Goal: Complete application form: Complete application form

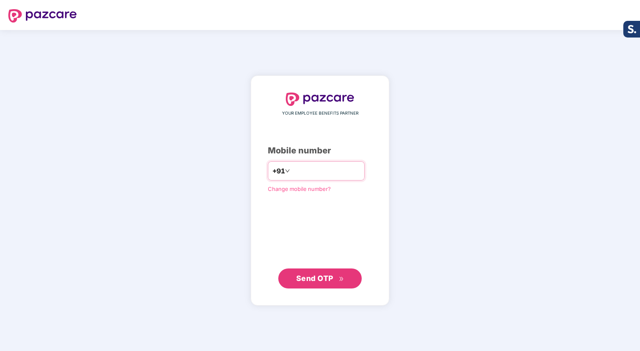
click at [323, 174] on input "number" at bounding box center [326, 170] width 68 height 13
click at [319, 276] on span "Send OTP" at bounding box center [314, 278] width 37 height 9
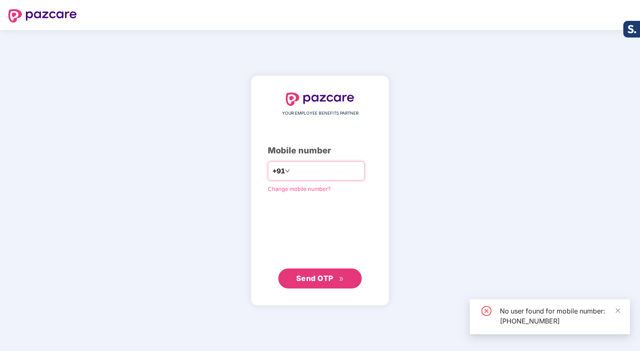
click at [344, 163] on div "**********" at bounding box center [316, 170] width 97 height 19
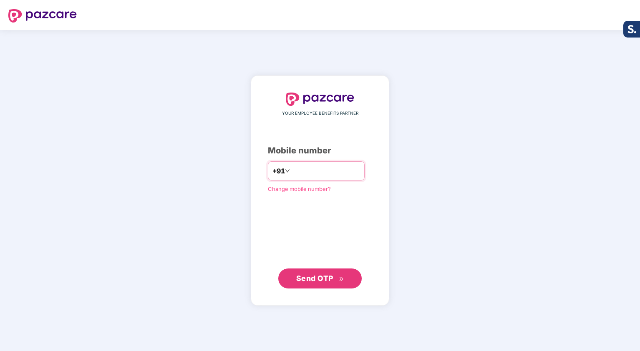
click at [337, 168] on input "**********" at bounding box center [326, 170] width 68 height 13
type input "**********"
click at [312, 274] on span "Send OTP" at bounding box center [314, 278] width 37 height 9
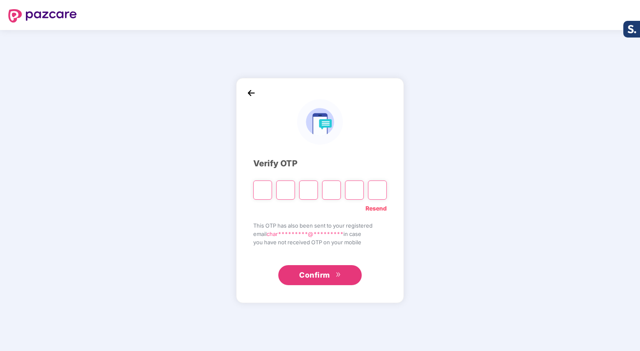
type input "*"
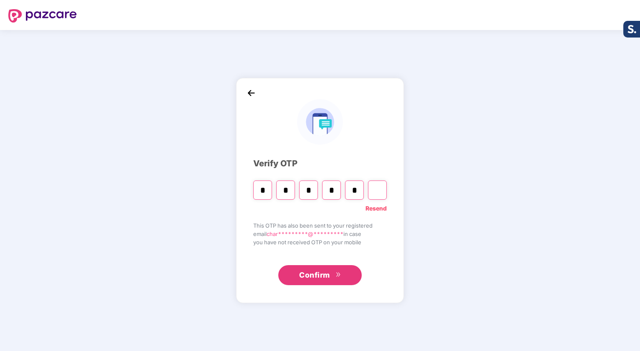
type input "*"
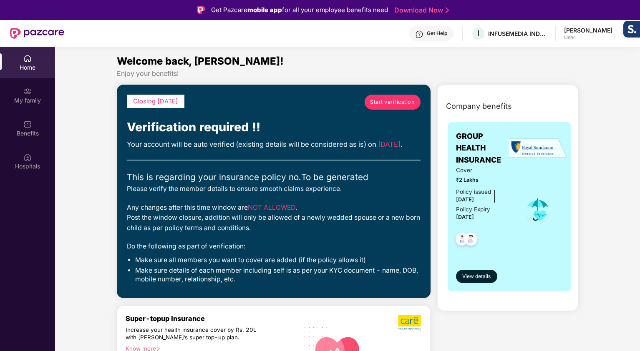
click at [383, 107] on link "Start verification" at bounding box center [392, 102] width 56 height 15
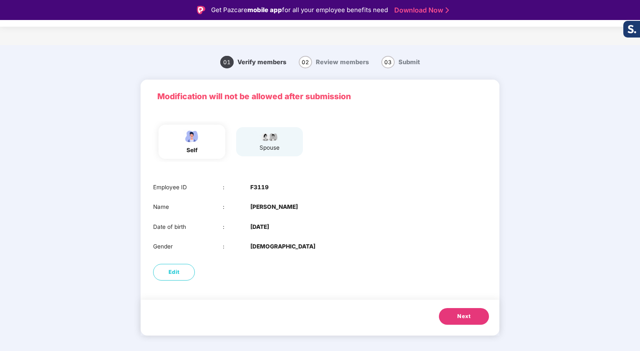
click at [468, 321] on button "Next" at bounding box center [464, 316] width 50 height 17
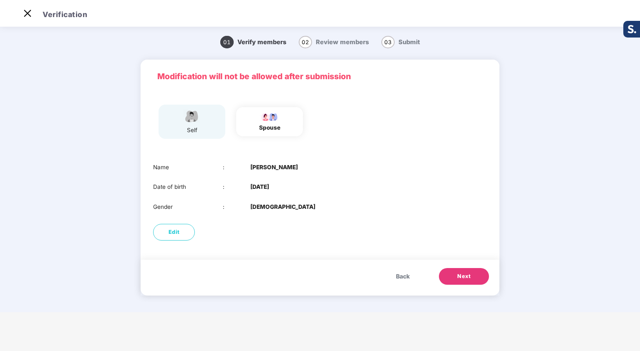
click at [463, 279] on span "Next" at bounding box center [463, 276] width 13 height 8
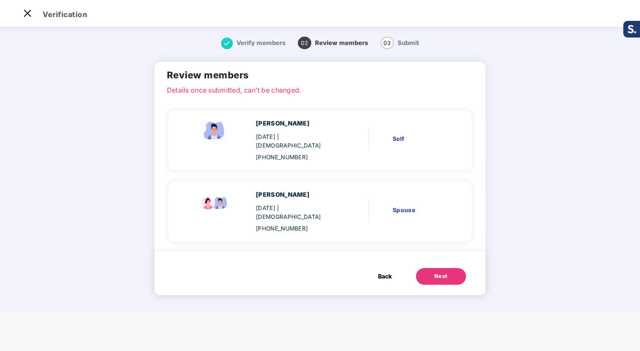
click at [375, 268] on button "Back" at bounding box center [384, 276] width 30 height 17
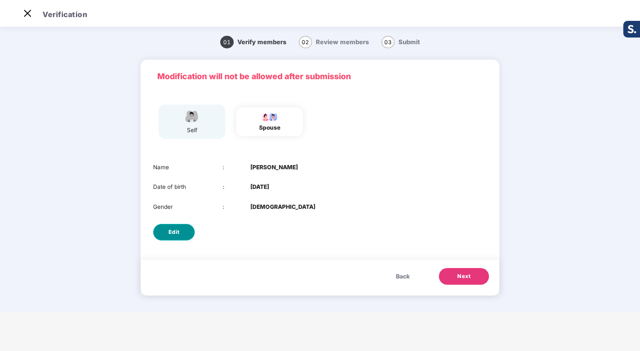
click at [176, 236] on span "Edit" at bounding box center [173, 232] width 11 height 8
select select "******"
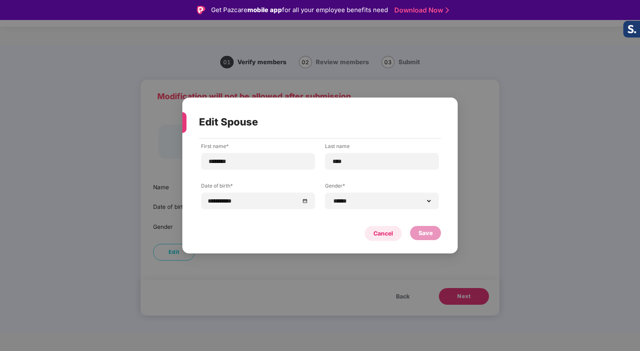
click at [386, 236] on div "Cancel" at bounding box center [383, 233] width 20 height 9
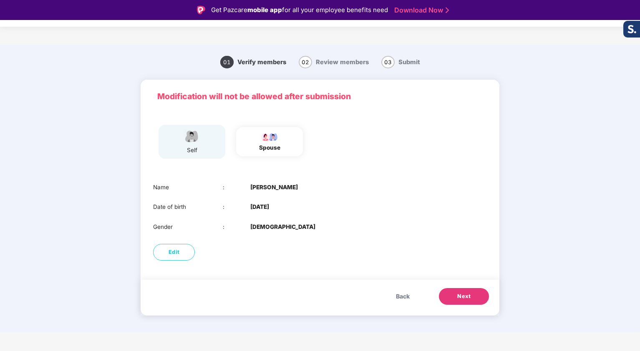
click at [470, 294] on span "Next" at bounding box center [463, 296] width 13 height 8
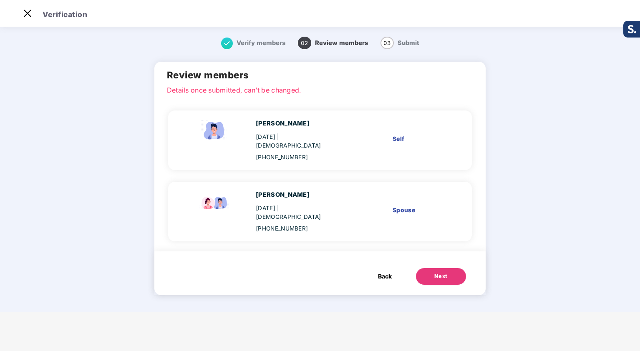
click at [446, 268] on button "Next" at bounding box center [441, 276] width 50 height 17
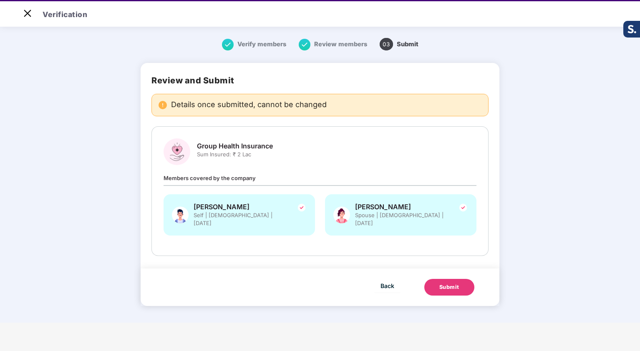
scroll to position [19, 0]
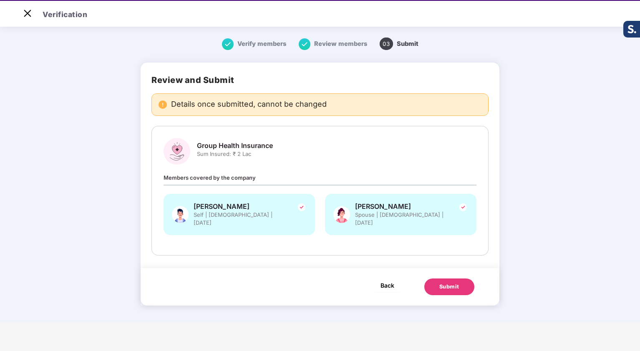
click at [390, 280] on span "Back" at bounding box center [387, 285] width 14 height 10
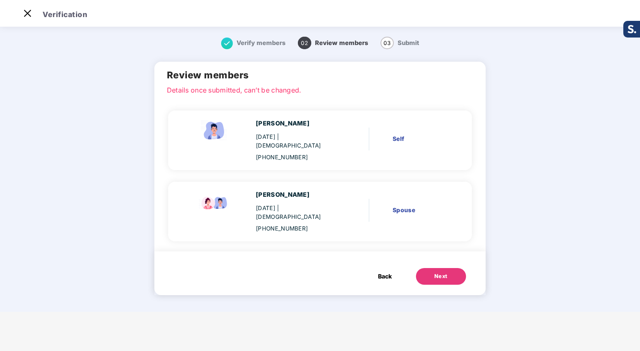
click at [386, 272] on span "Back" at bounding box center [385, 276] width 14 height 9
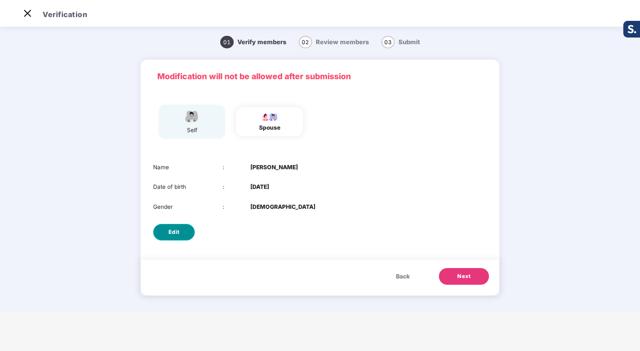
click at [188, 231] on button "Edit" at bounding box center [174, 232] width 42 height 17
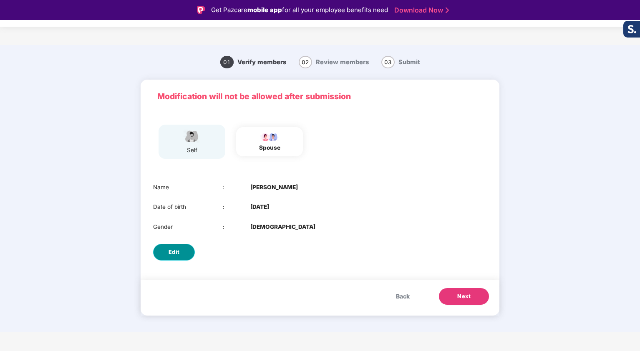
select select "******"
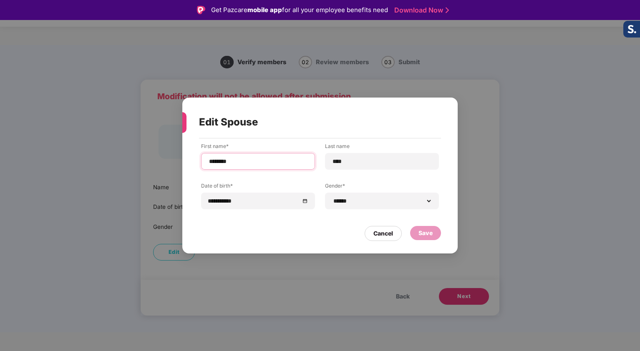
click at [222, 160] on input "********" at bounding box center [258, 161] width 100 height 9
type input "*******"
click at [266, 222] on div "Cancel Save" at bounding box center [320, 231] width 242 height 19
click at [424, 232] on div "Save" at bounding box center [425, 233] width 14 height 9
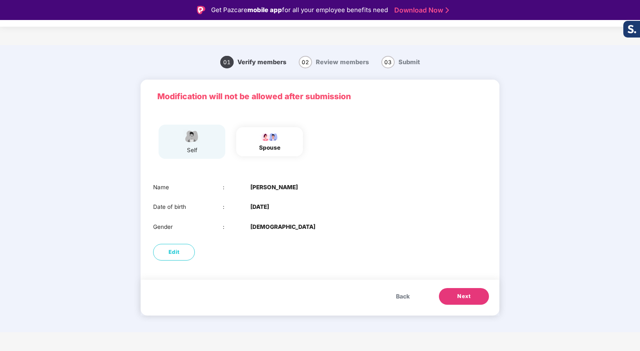
click at [454, 303] on button "Next" at bounding box center [464, 296] width 50 height 17
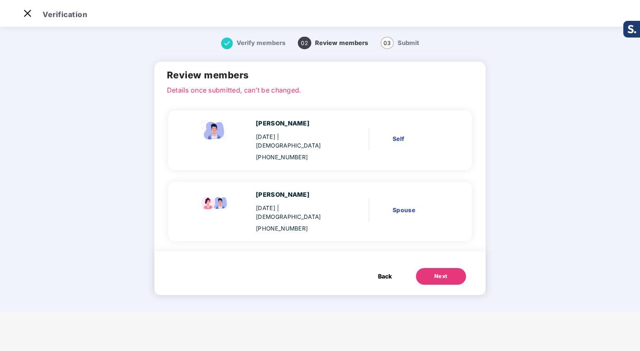
click at [450, 268] on button "Next" at bounding box center [441, 276] width 50 height 17
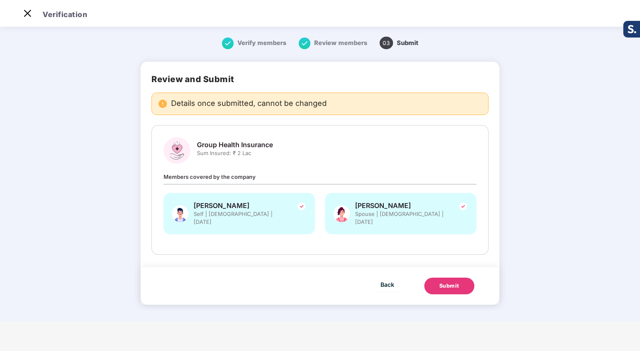
scroll to position [0, 0]
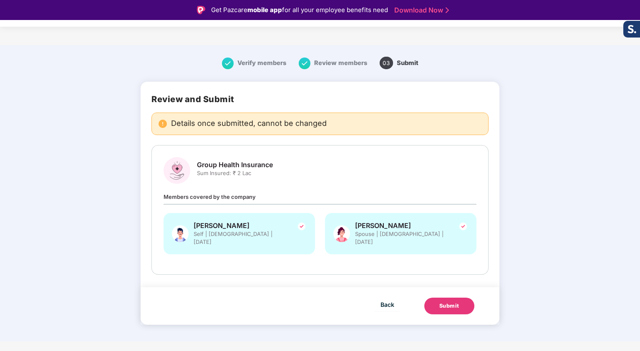
click at [447, 304] on button "Submit" at bounding box center [449, 306] width 50 height 17
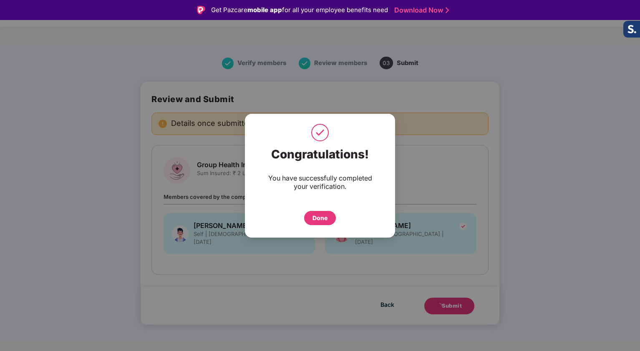
click at [318, 216] on div "Done" at bounding box center [319, 218] width 15 height 9
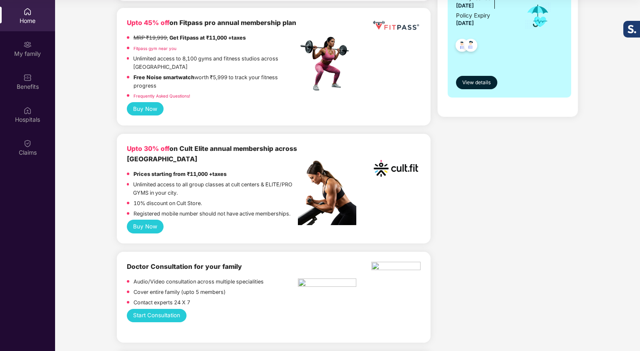
scroll to position [216, 0]
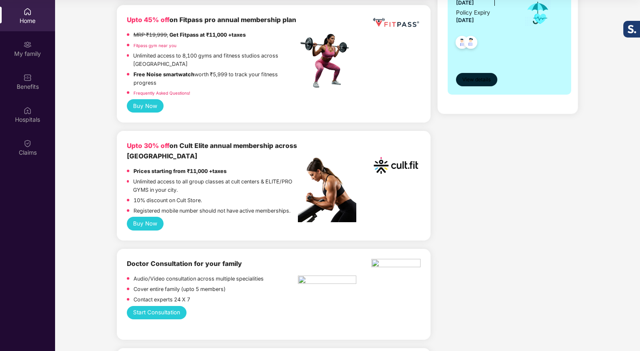
click at [488, 80] on span "View details" at bounding box center [476, 80] width 28 height 8
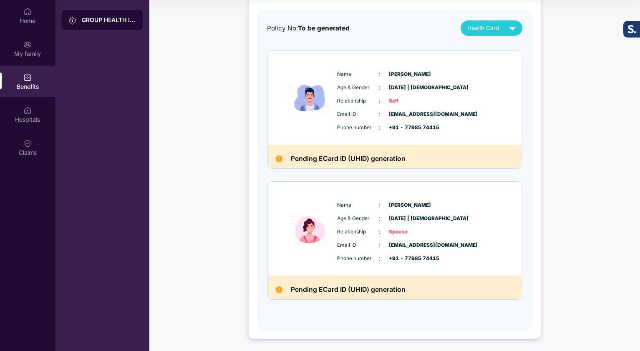
scroll to position [9, 0]
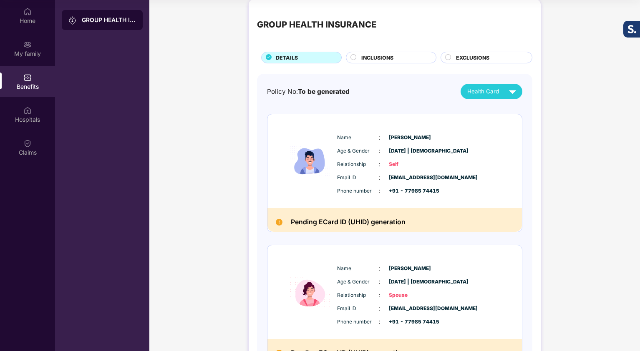
click at [374, 60] on span "INCLUSIONS" at bounding box center [377, 58] width 32 height 8
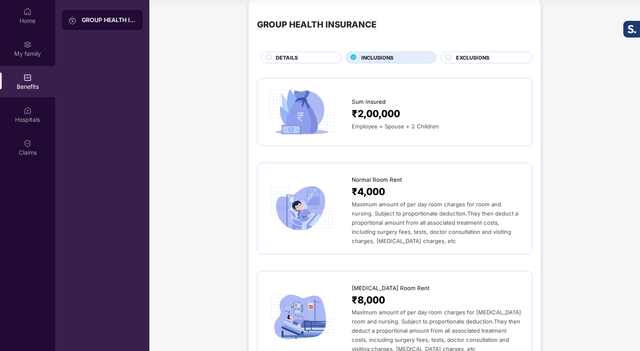
click at [479, 78] on div "Sum Insured ₹2,00,000 Employee + Spouse + 2 Children" at bounding box center [394, 112] width 275 height 68
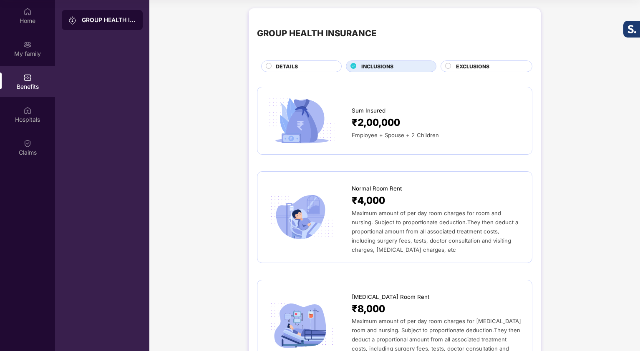
scroll to position [0, 0]
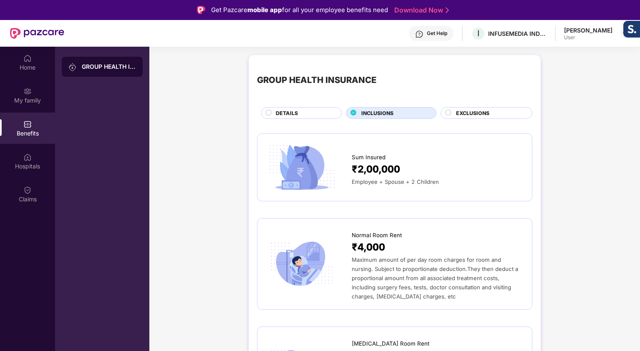
click at [453, 112] on div "EXCLUSIONS" at bounding box center [490, 113] width 76 height 9
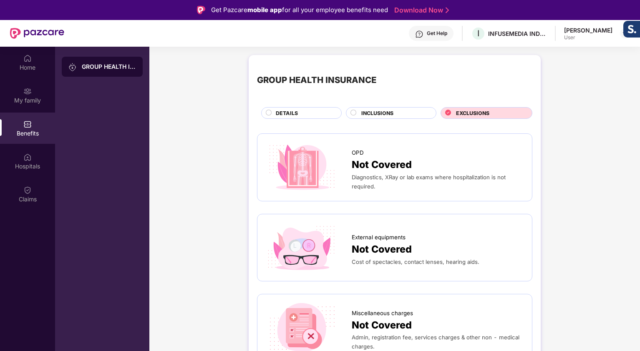
click at [447, 112] on icon at bounding box center [448, 113] width 6 height 6
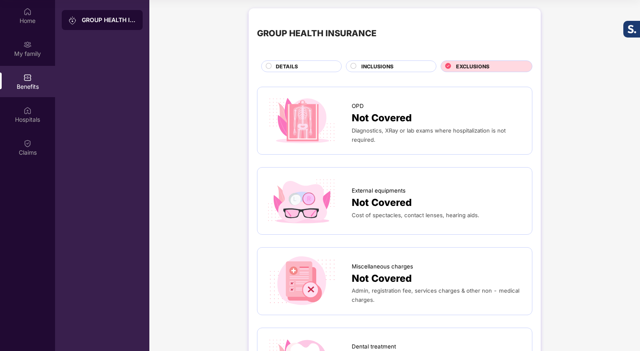
click at [302, 71] on div "DETAILS" at bounding box center [303, 67] width 65 height 9
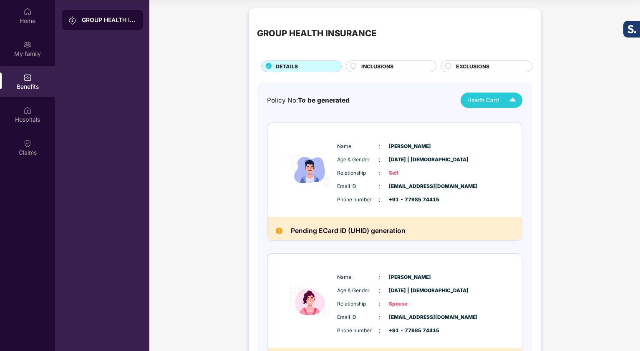
click at [506, 103] on img at bounding box center [512, 100] width 15 height 15
click at [514, 120] on img at bounding box center [516, 120] width 6 height 6
click at [30, 24] on div "Home" at bounding box center [27, 21] width 55 height 8
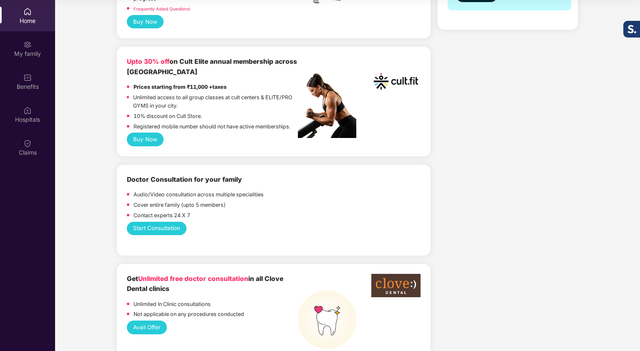
scroll to position [307, 0]
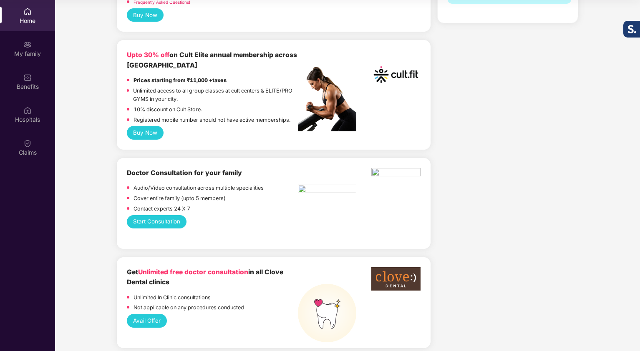
click at [136, 138] on button "Buy Now" at bounding box center [145, 132] width 37 height 13
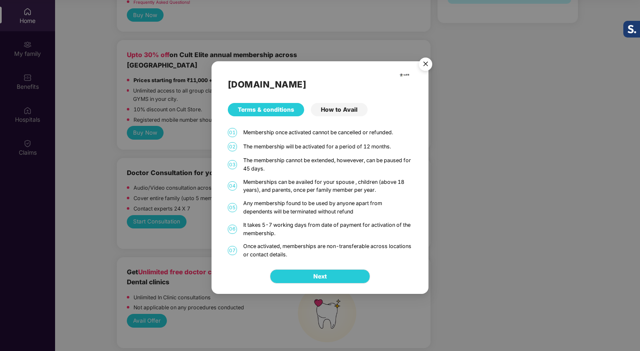
click at [423, 65] on img "Close" at bounding box center [425, 65] width 23 height 23
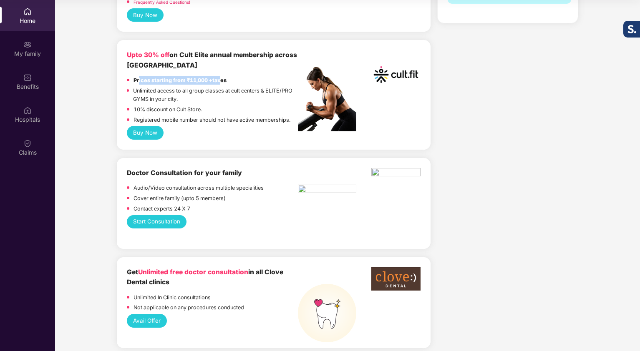
drag, startPoint x: 139, startPoint y: 83, endPoint x: 222, endPoint y: 84, distance: 82.6
click at [221, 83] on strong "Prices starting from ₹11,000 +taxes" at bounding box center [179, 80] width 93 height 6
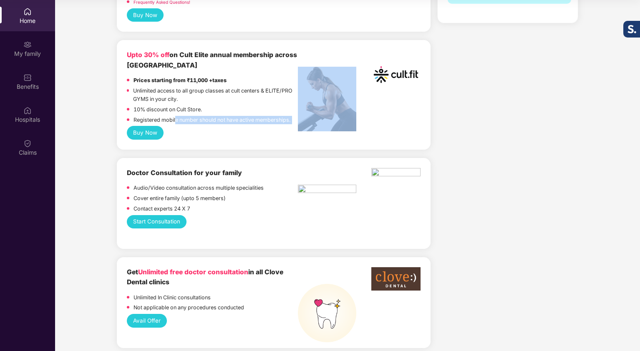
drag, startPoint x: 270, startPoint y: 123, endPoint x: 420, endPoint y: 146, distance: 151.0
click at [303, 123] on div "Upto 30% off on Cult Elite annual membership across India Prices starting from …" at bounding box center [274, 88] width 294 height 76
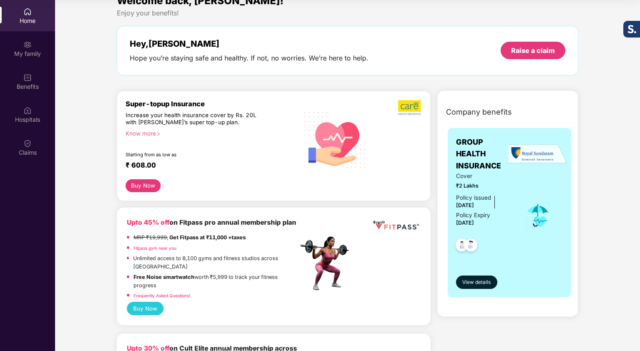
scroll to position [0, 0]
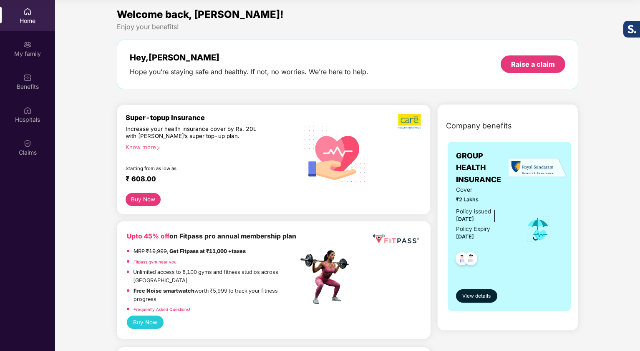
click at [28, 10] on img at bounding box center [27, 12] width 8 height 8
